Goal: Information Seeking & Learning: Check status

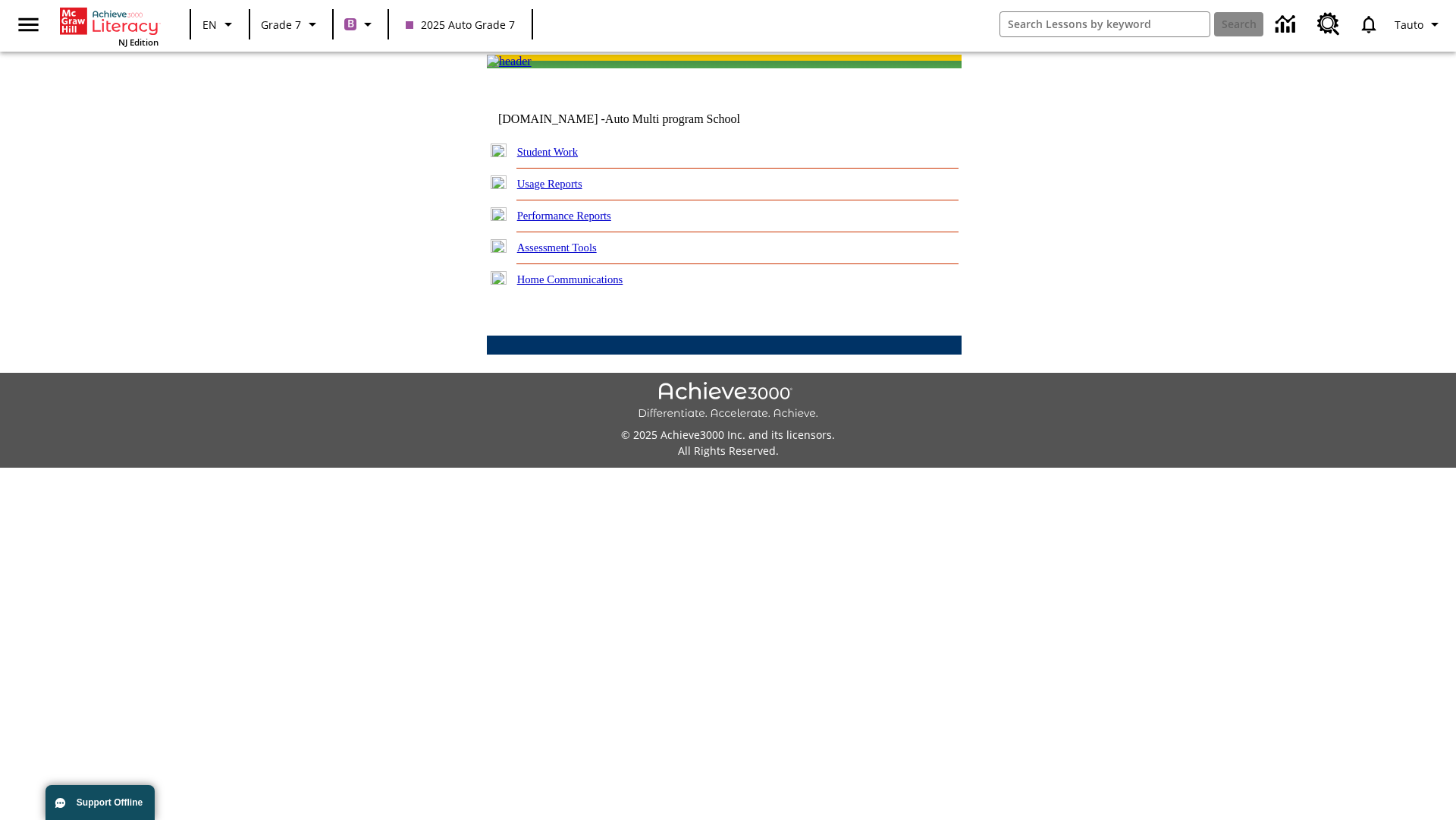
click at [581, 221] on link "Performance Reports" at bounding box center [564, 216] width 94 height 12
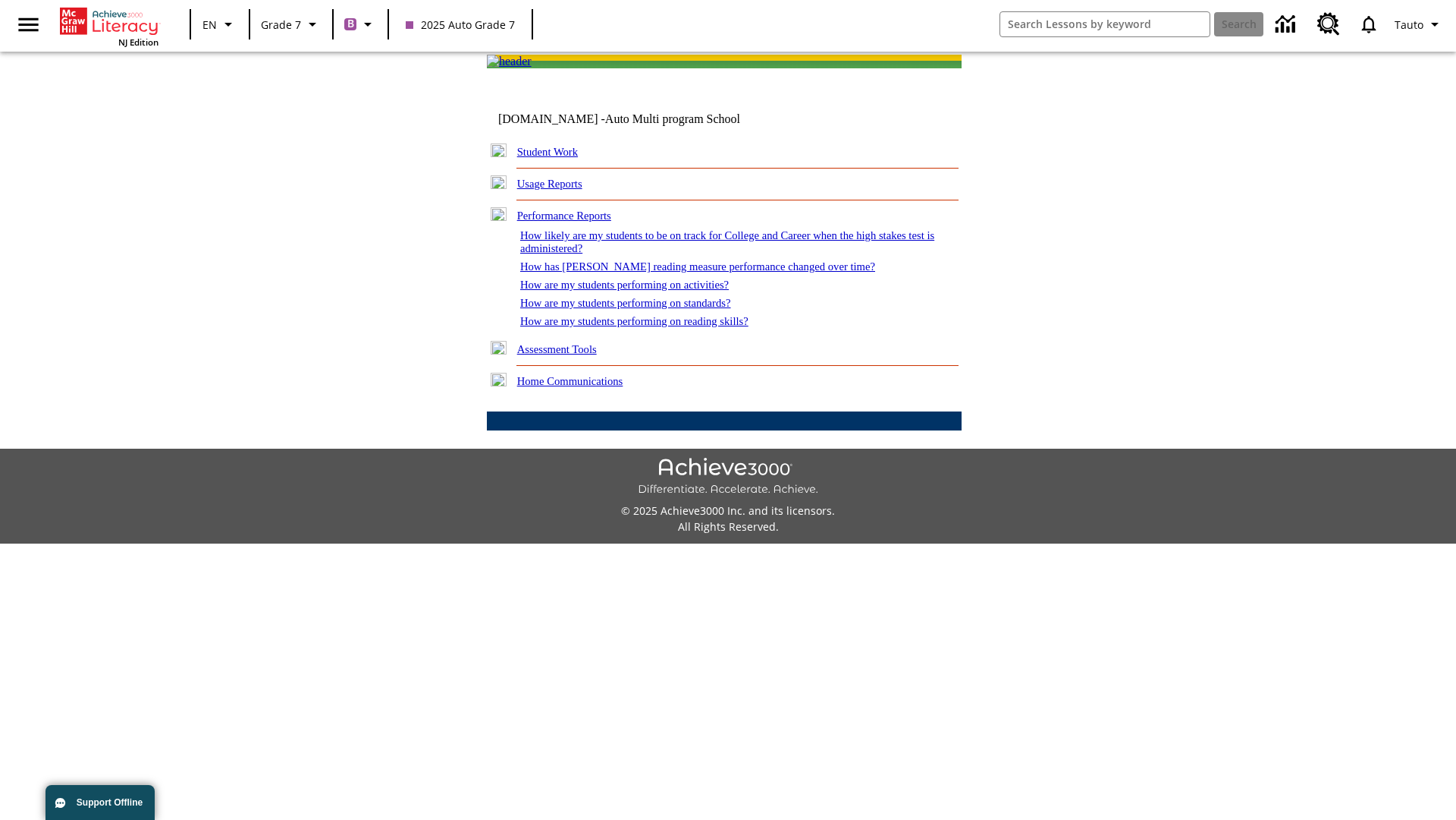
click at [639, 291] on link "How are my students performing on activities?" at bounding box center [624, 284] width 209 height 12
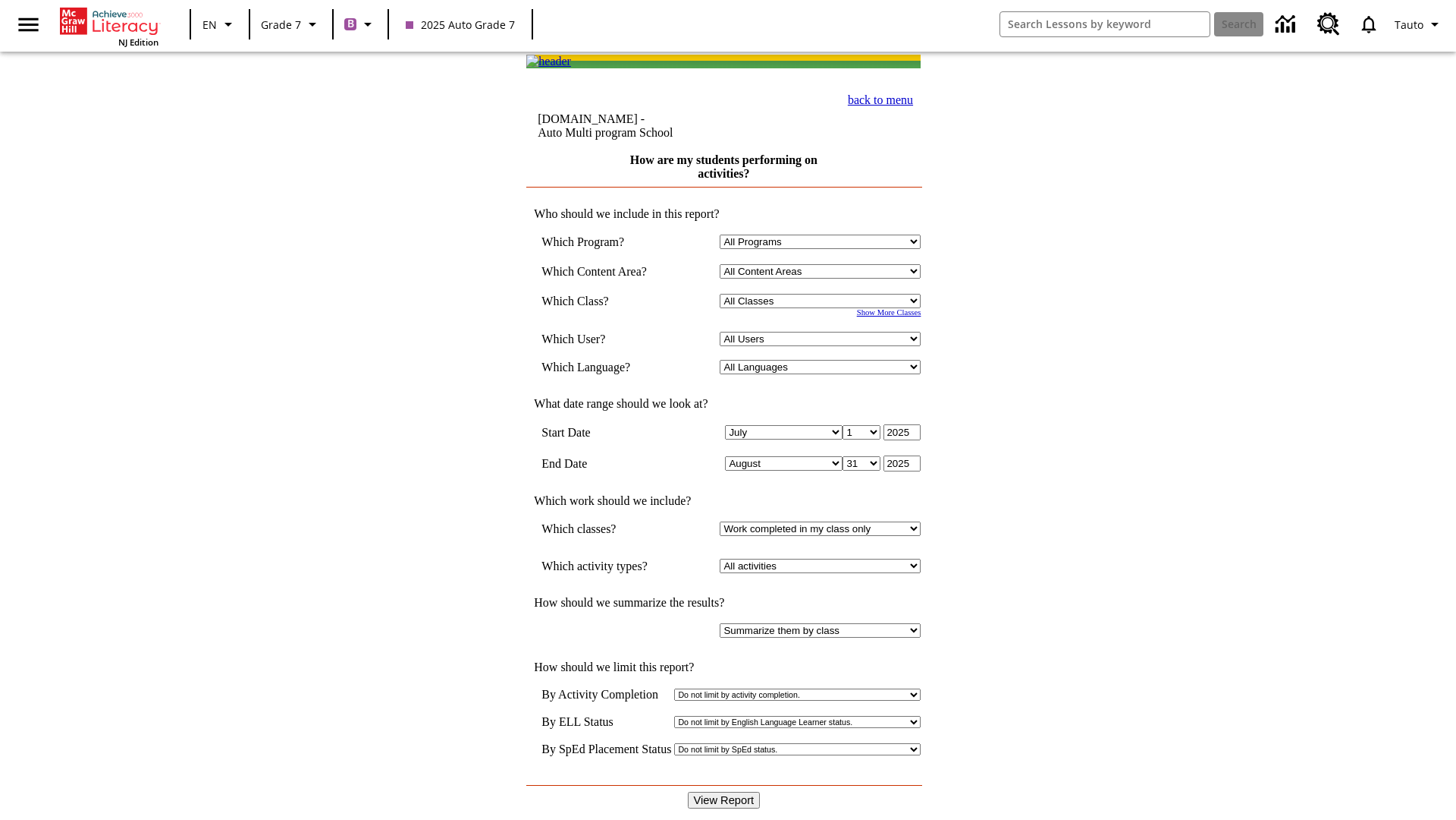
click at [726, 792] on input "View Report" at bounding box center [725, 799] width 72 height 17
select select "21437138"
select select "4"
click at [726, 792] on input "View Report" at bounding box center [725, 799] width 72 height 17
